Goal: Task Accomplishment & Management: Manage account settings

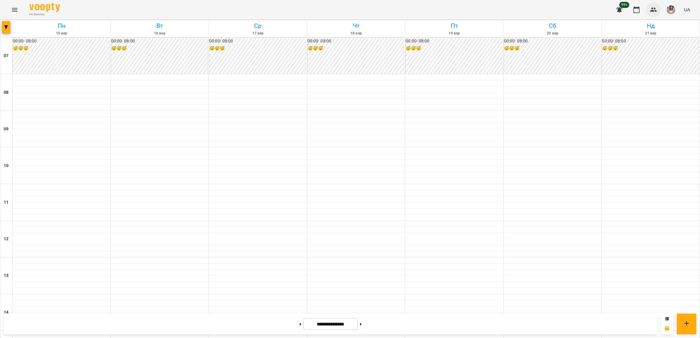
click at [657, 9] on icon "button" at bounding box center [653, 9] width 7 height 7
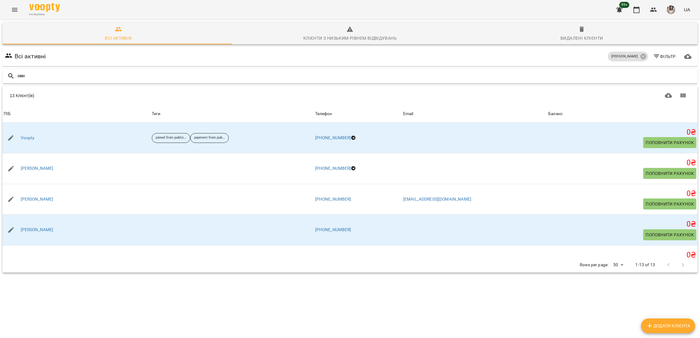
click at [148, 77] on input "text" at bounding box center [356, 76] width 678 height 10
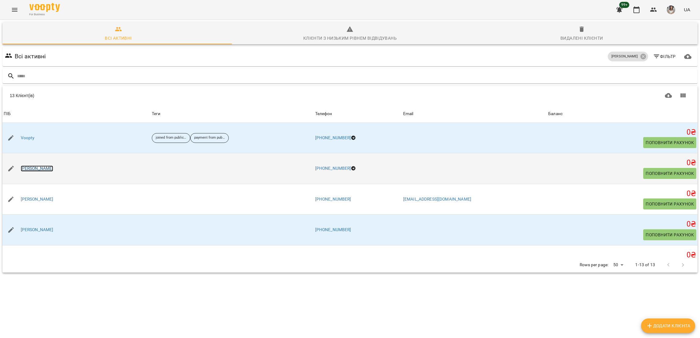
click at [53, 170] on link "[PERSON_NAME]" at bounding box center [37, 169] width 33 height 6
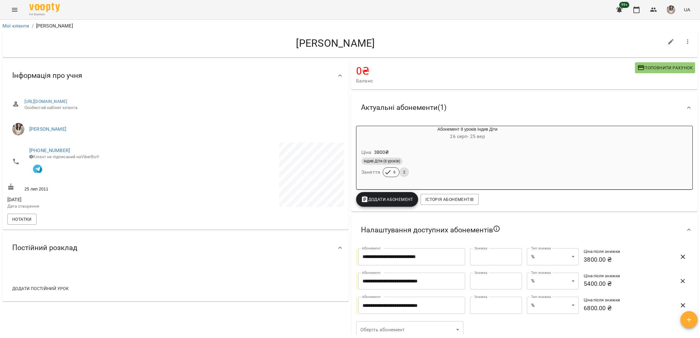
click at [19, 29] on li "Мої клієнти" at bounding box center [15, 25] width 27 height 7
click at [16, 26] on link "Мої клієнти" at bounding box center [15, 26] width 27 height 6
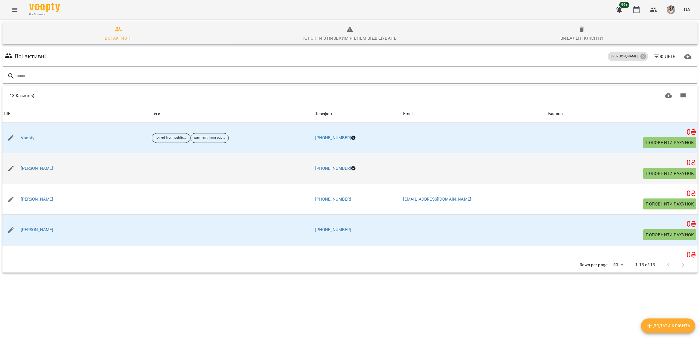
scroll to position [46, 0]
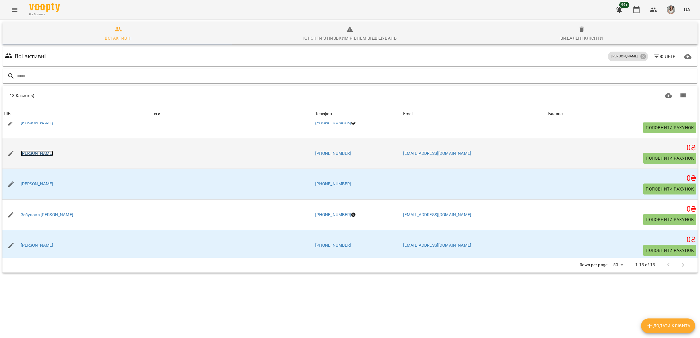
click at [42, 155] on link "[PERSON_NAME]" at bounding box center [37, 154] width 33 height 6
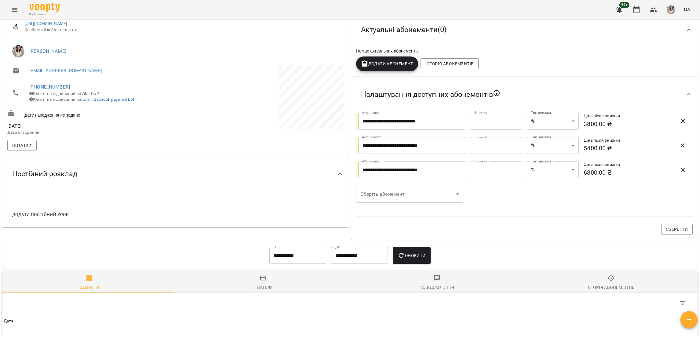
scroll to position [166, 0]
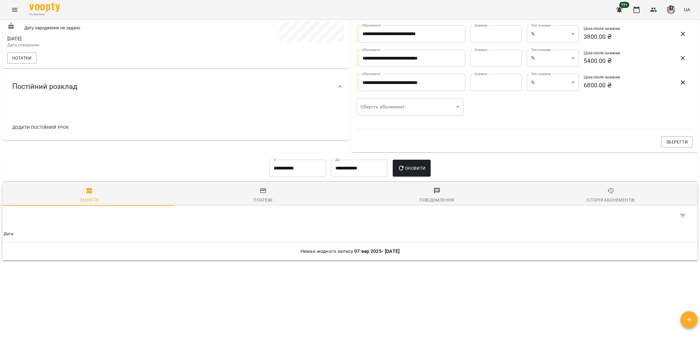
click at [614, 192] on span "Історія абонементів" at bounding box center [610, 195] width 166 height 16
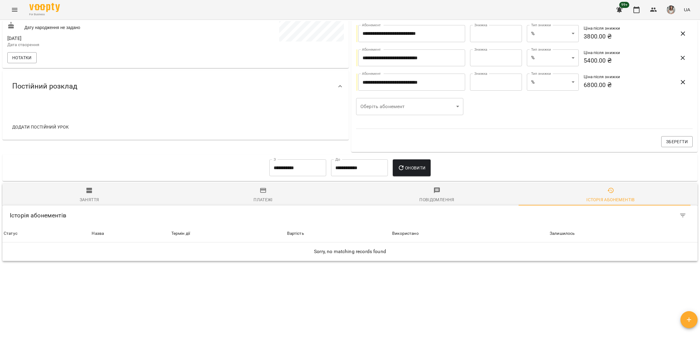
scroll to position [0, 0]
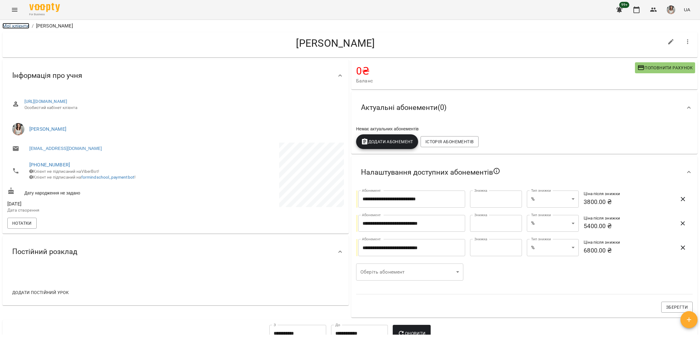
click at [27, 26] on link "Мої клієнти" at bounding box center [15, 26] width 27 height 6
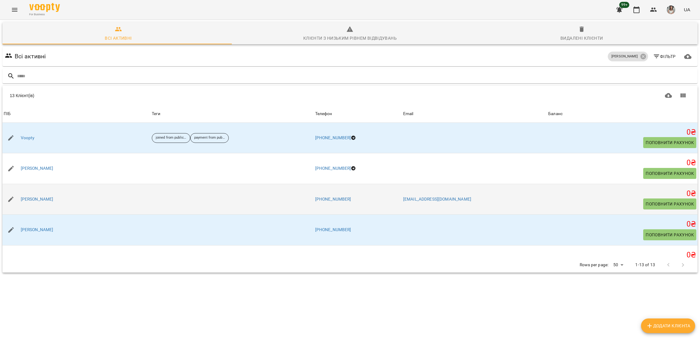
scroll to position [46, 0]
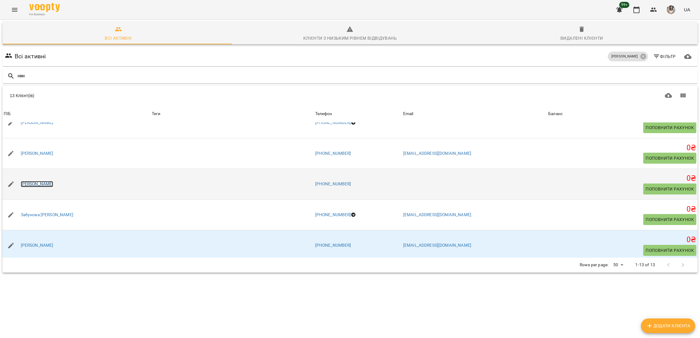
click at [39, 183] on link "[PERSON_NAME]" at bounding box center [37, 184] width 33 height 6
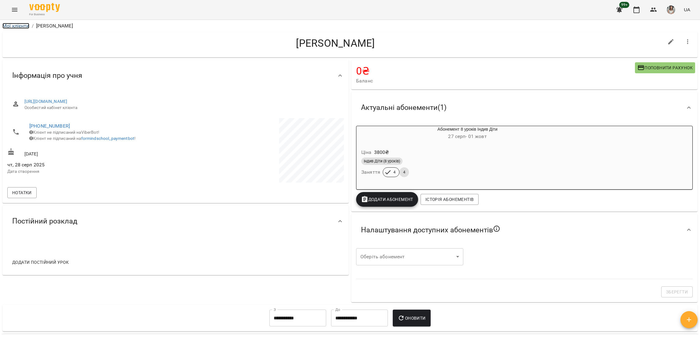
click at [15, 24] on link "Мої клієнти" at bounding box center [15, 26] width 27 height 6
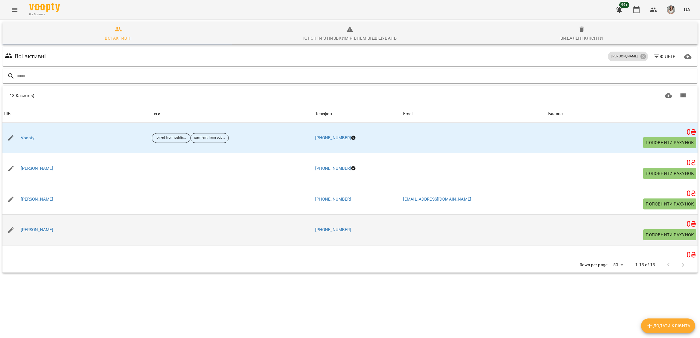
scroll to position [46, 0]
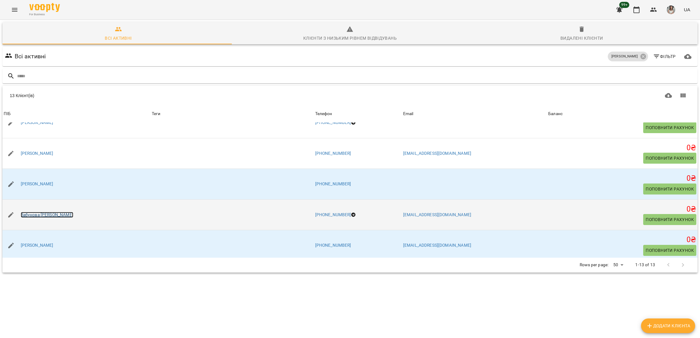
click at [33, 213] on link "Забунова [PERSON_NAME]" at bounding box center [47, 215] width 53 height 6
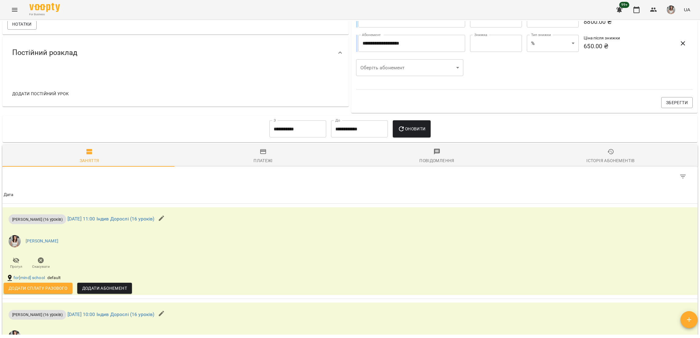
click at [615, 202] on th "Дата" at bounding box center [349, 194] width 695 height 17
click at [606, 165] on button "Історія абонементів" at bounding box center [611, 156] width 174 height 22
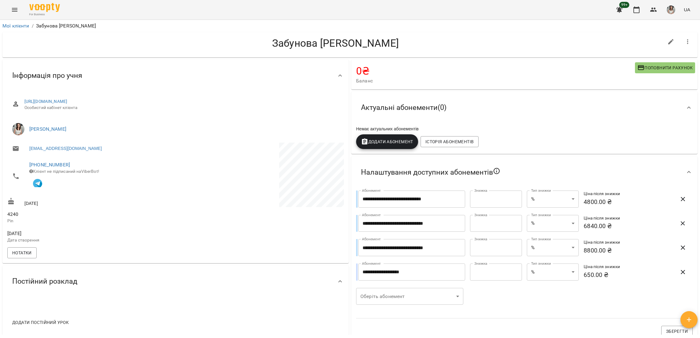
click at [24, 22] on li "Мої клієнти" at bounding box center [15, 25] width 27 height 7
click at [24, 23] on link "Мої клієнти" at bounding box center [15, 26] width 27 height 6
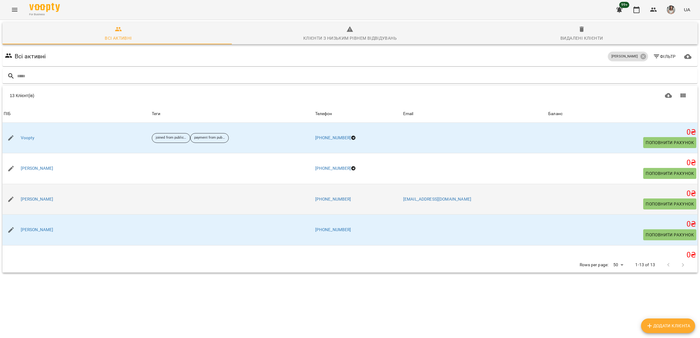
scroll to position [46, 0]
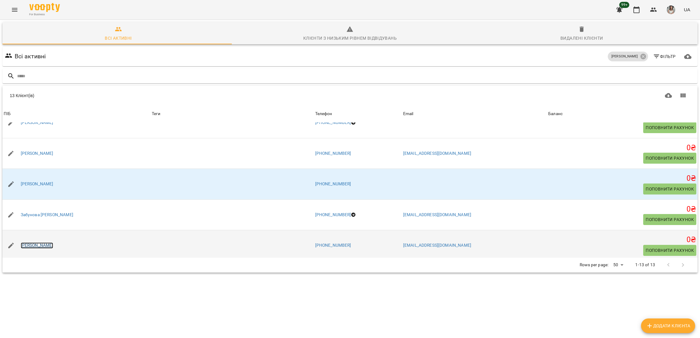
click at [39, 245] on link "[PERSON_NAME]" at bounding box center [37, 245] width 33 height 6
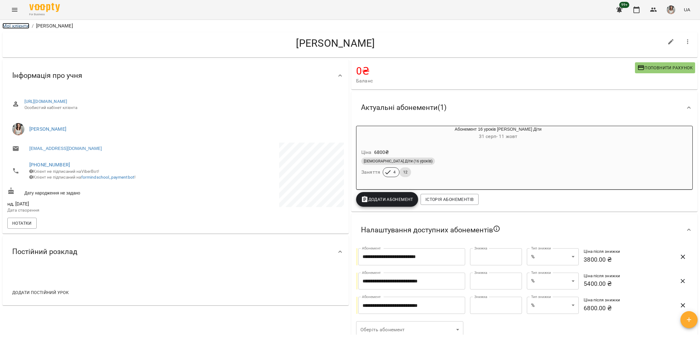
click at [4, 28] on link "Мої клієнти" at bounding box center [15, 26] width 27 height 6
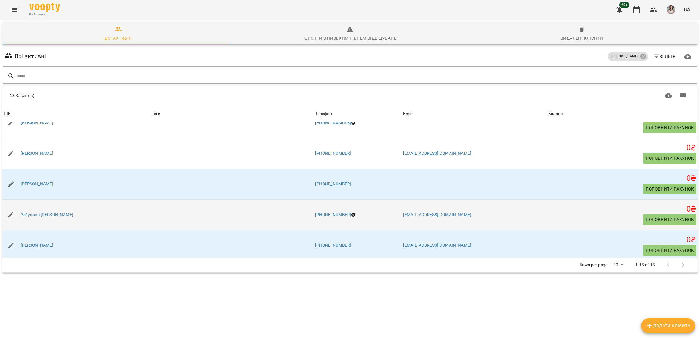
scroll to position [92, 0]
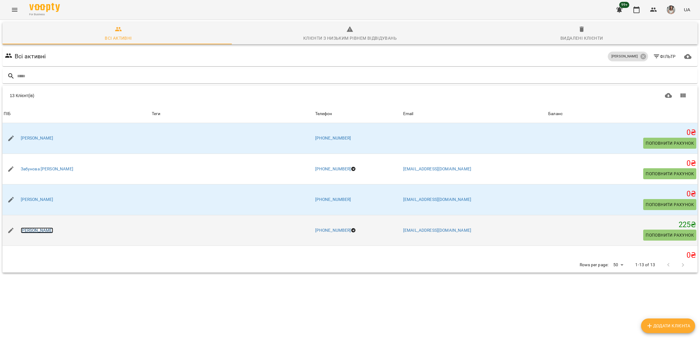
click at [45, 229] on link "[PERSON_NAME]" at bounding box center [37, 231] width 33 height 6
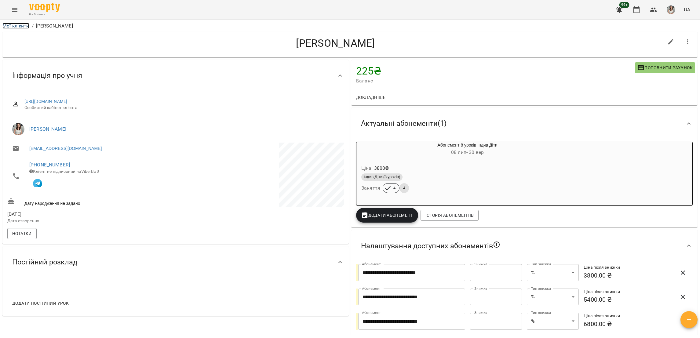
click at [21, 27] on link "Мої клієнти" at bounding box center [15, 26] width 27 height 6
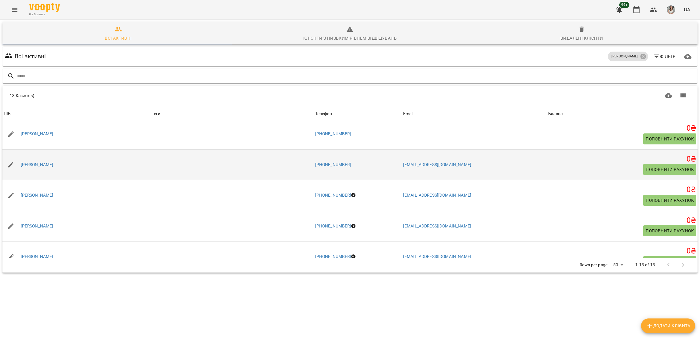
scroll to position [173, 0]
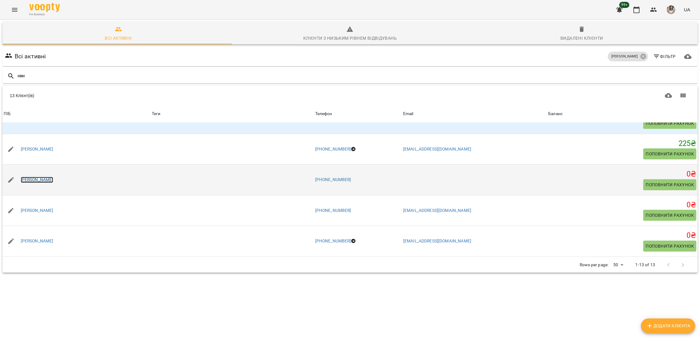
click at [34, 180] on link "[PERSON_NAME]" at bounding box center [37, 180] width 33 height 6
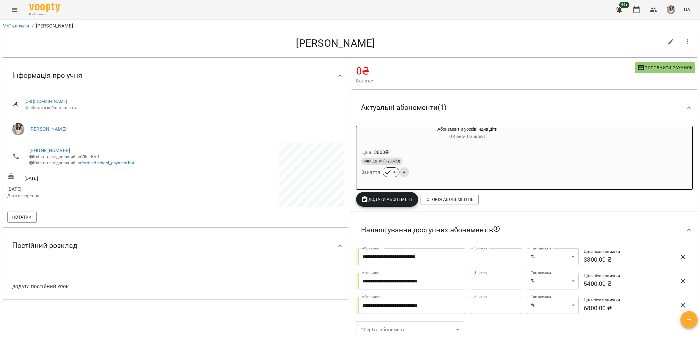
click at [13, 29] on li "Мої клієнти" at bounding box center [15, 25] width 27 height 7
click at [12, 27] on link "Мої клієнти" at bounding box center [15, 26] width 27 height 6
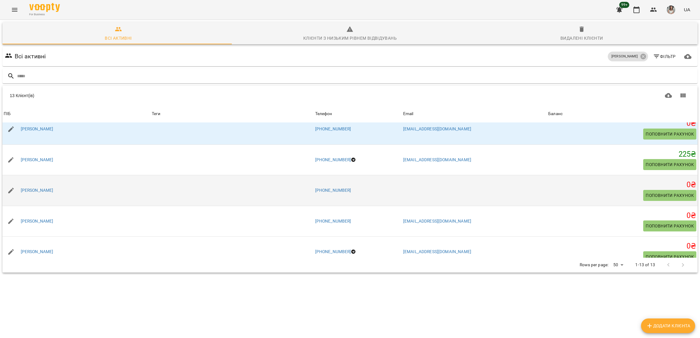
scroll to position [183, 0]
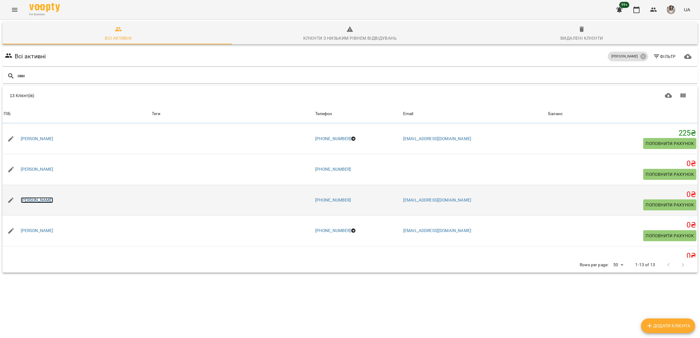
click at [53, 200] on link "[PERSON_NAME]" at bounding box center [37, 200] width 33 height 6
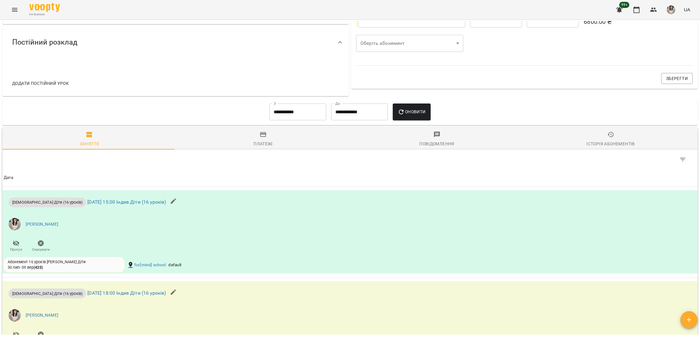
click at [605, 147] on div "Історія абонементів" at bounding box center [610, 143] width 48 height 7
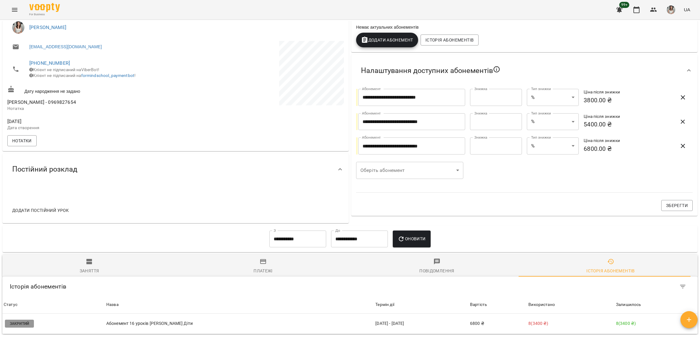
scroll to position [180, 0]
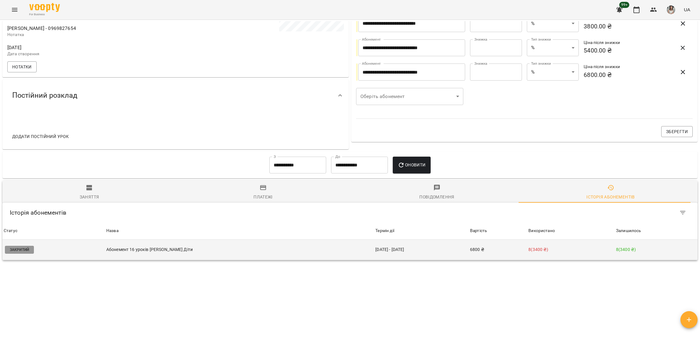
click at [298, 247] on p "Абонемент 16 уроків [PERSON_NAME] Діти" at bounding box center [239, 249] width 267 height 6
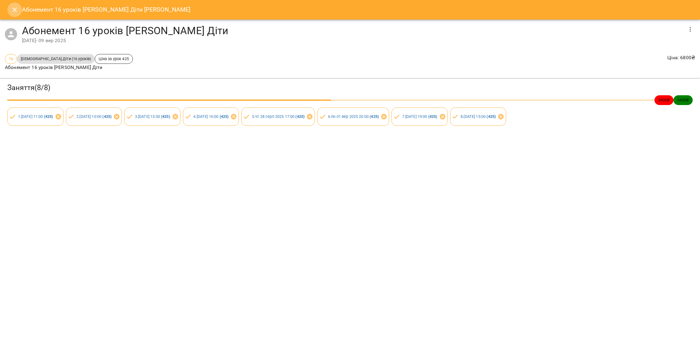
click at [9, 11] on button "Close" at bounding box center [14, 9] width 15 height 15
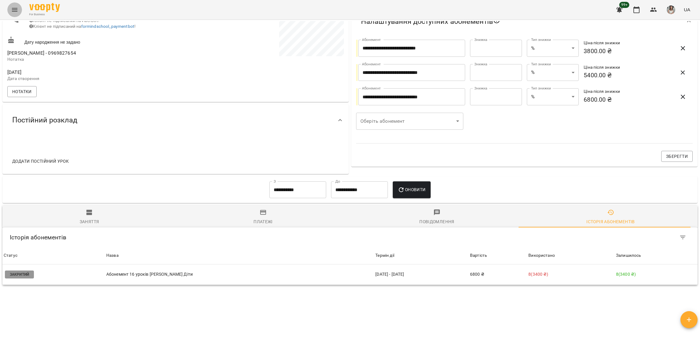
click at [8, 11] on button "Menu" at bounding box center [14, 9] width 15 height 15
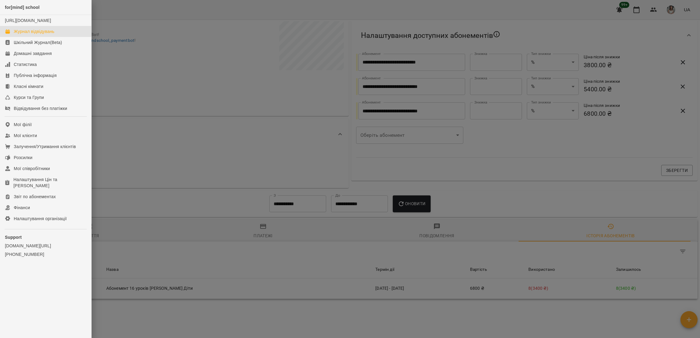
click at [27, 35] on div "Журнал відвідувань" at bounding box center [34, 31] width 41 height 6
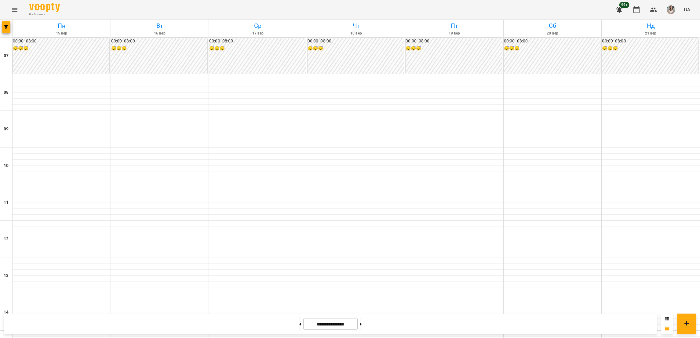
scroll to position [275, 0]
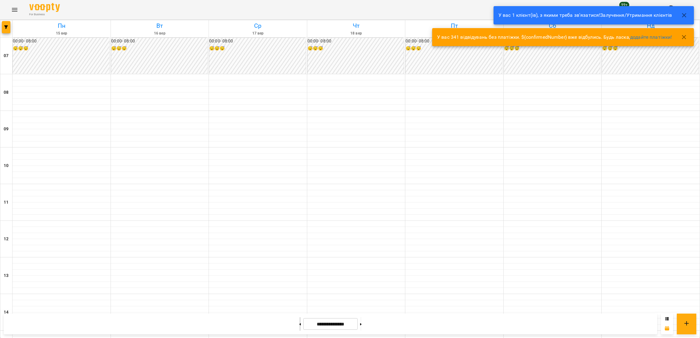
click at [299, 328] on button at bounding box center [300, 323] width 2 height 13
type input "**********"
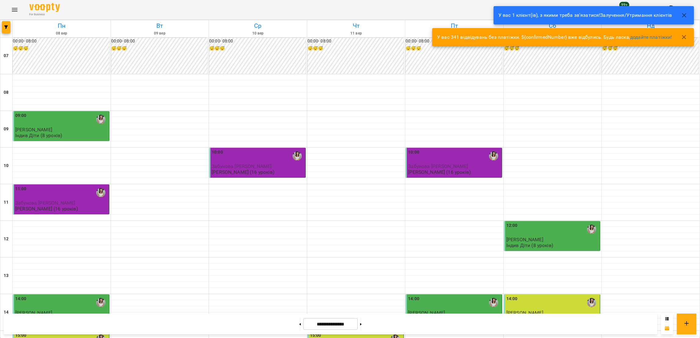
scroll to position [229, 0]
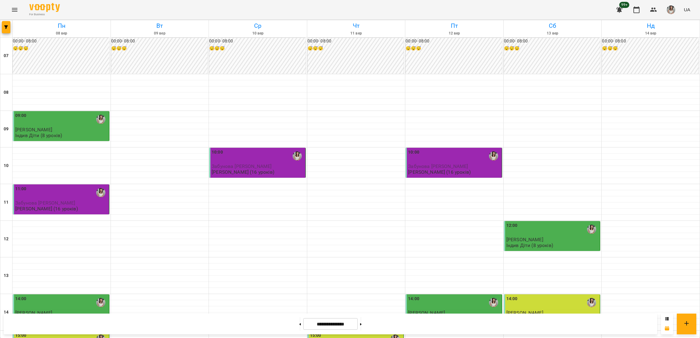
click at [10, 10] on button "Menu" at bounding box center [14, 9] width 15 height 15
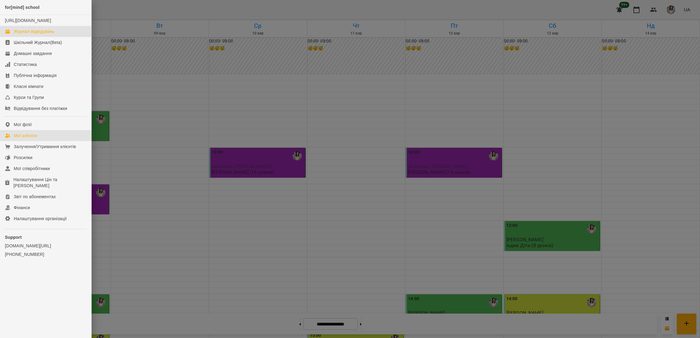
click at [48, 141] on link "Мої клієнти" at bounding box center [45, 135] width 91 height 11
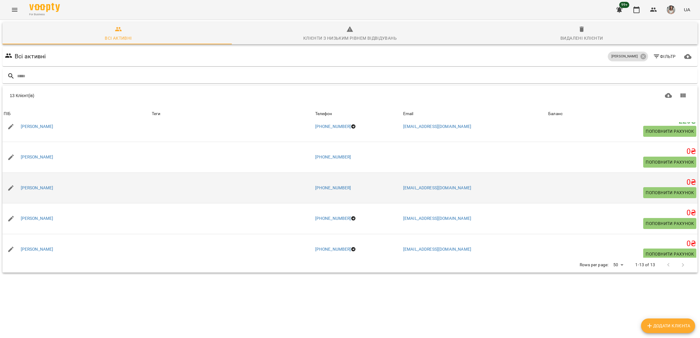
scroll to position [173, 0]
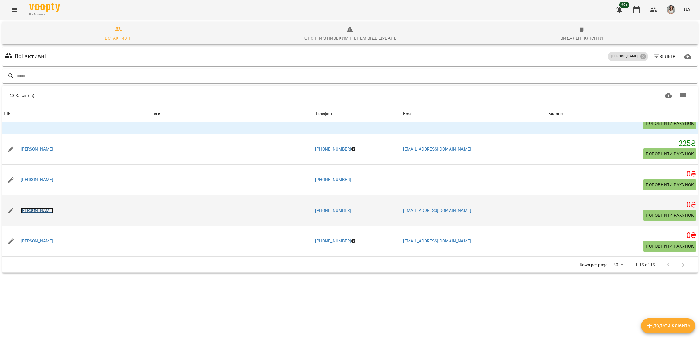
click at [43, 208] on link "[PERSON_NAME]" at bounding box center [37, 211] width 33 height 6
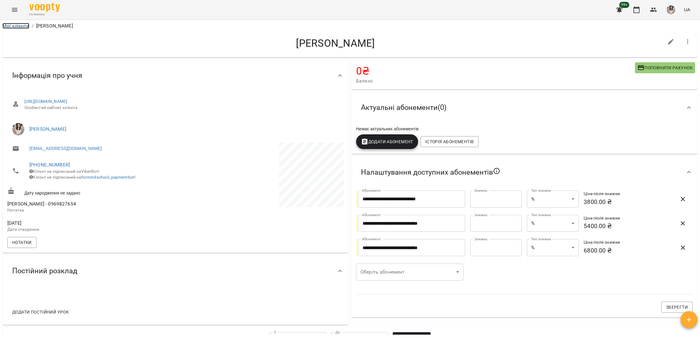
click at [20, 26] on link "Мої клієнти" at bounding box center [15, 26] width 27 height 6
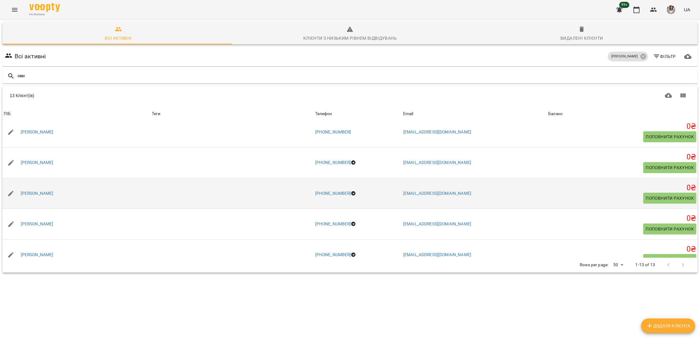
scroll to position [264, 0]
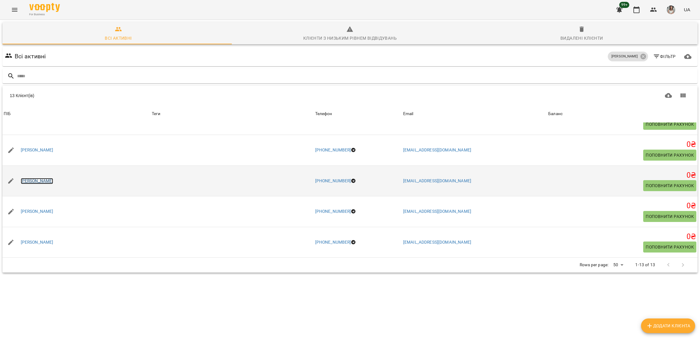
click at [36, 178] on link "[PERSON_NAME]" at bounding box center [37, 181] width 33 height 6
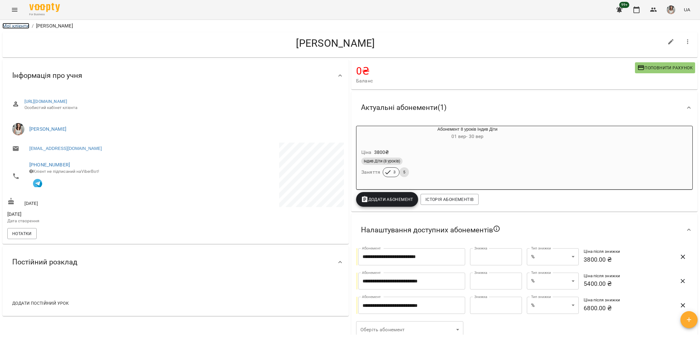
click at [19, 25] on link "Мої клієнти" at bounding box center [15, 26] width 27 height 6
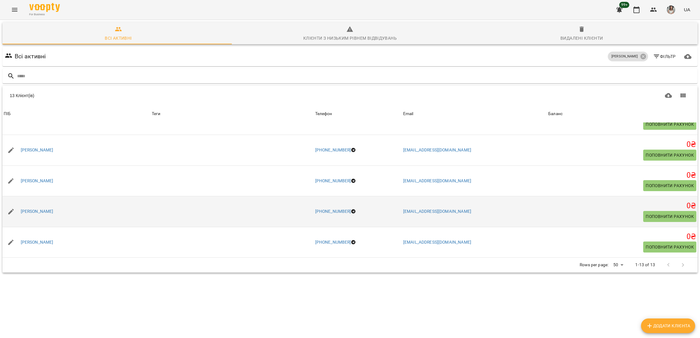
scroll to position [27, 0]
click at [42, 209] on link "[PERSON_NAME]" at bounding box center [37, 212] width 33 height 6
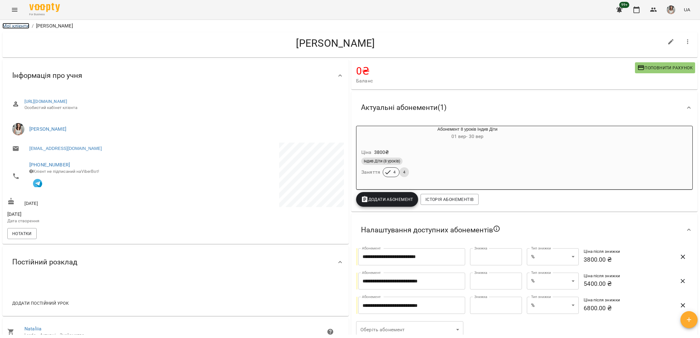
click at [22, 25] on link "Мої клієнти" at bounding box center [15, 26] width 27 height 6
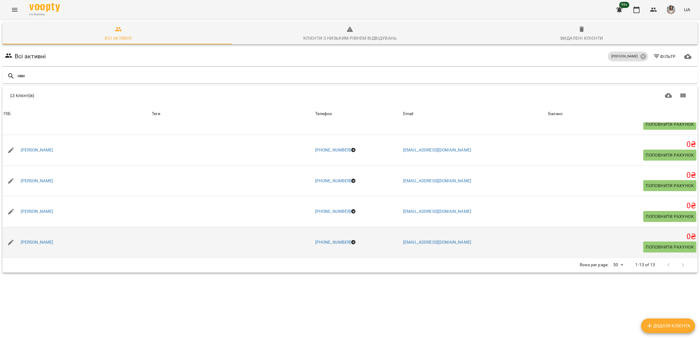
scroll to position [27, 0]
click at [49, 239] on link "[PERSON_NAME]" at bounding box center [37, 242] width 33 height 6
